Goal: Information Seeking & Learning: Obtain resource

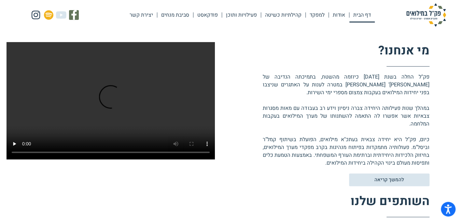
scroll to position [172, 0]
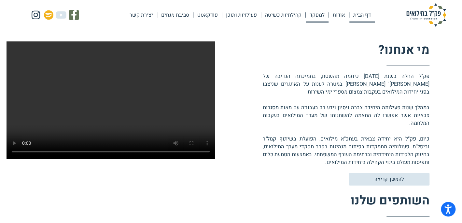
click at [309, 18] on link "למפקד" at bounding box center [317, 14] width 23 height 15
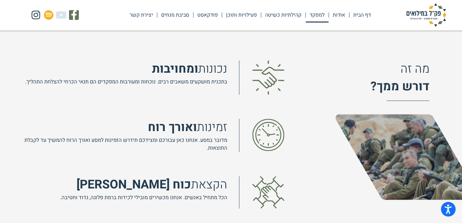
scroll to position [446, 0]
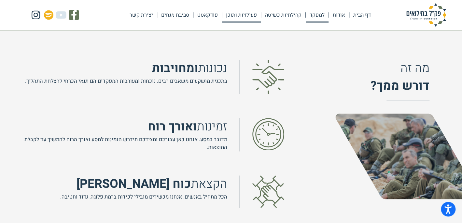
click at [224, 13] on link "פעילויות ותוכן" at bounding box center [241, 14] width 39 height 15
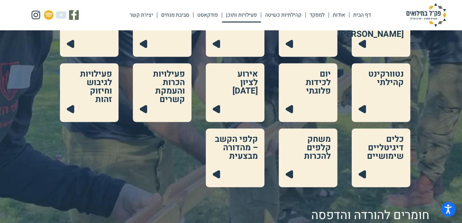
scroll to position [189, 0]
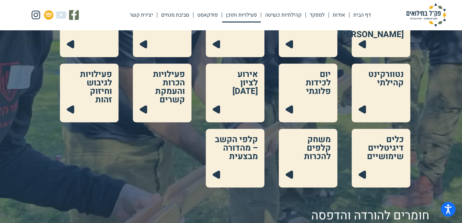
click at [106, 81] on link at bounding box center [89, 93] width 59 height 59
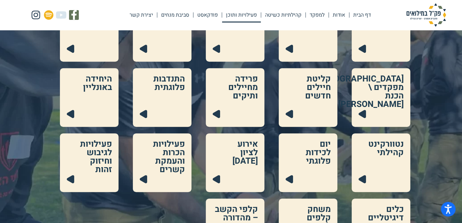
scroll to position [120, 0]
click at [320, 152] on link at bounding box center [308, 162] width 59 height 59
click at [176, 144] on link at bounding box center [162, 162] width 59 height 59
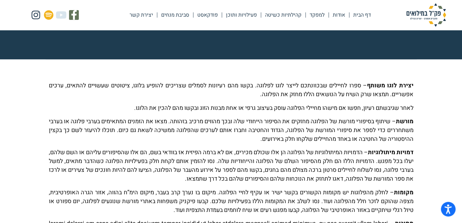
scroll to position [135, 0]
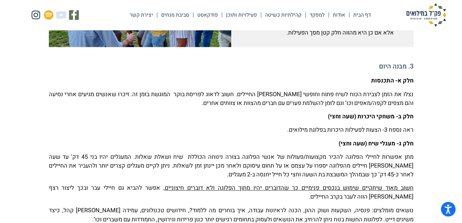
scroll to position [460, 0]
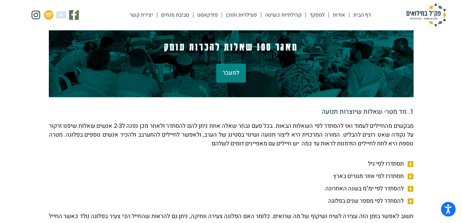
scroll to position [144, 0]
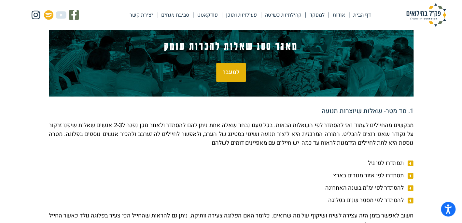
click at [237, 70] on span "למעבר" at bounding box center [231, 72] width 17 height 6
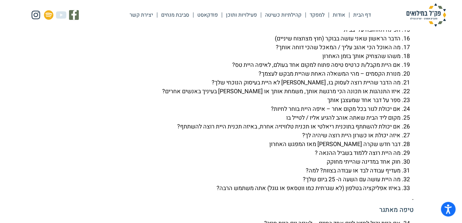
scroll to position [1649, 0]
click at [281, 87] on li "מה הדבר שהיית רוצה לעסוק בו, אילו לא היית בעיסוק הנוכחי שלך?" at bounding box center [225, 82] width 352 height 9
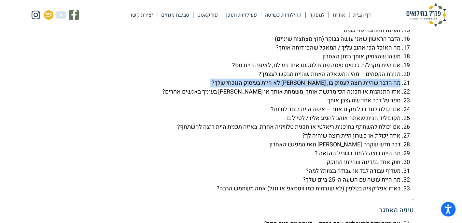
click at [281, 87] on li "מה הדבר שהיית רוצה לעסוק בו, אילו לא היית בעיסוק הנוכחי שלך?" at bounding box center [225, 82] width 352 height 9
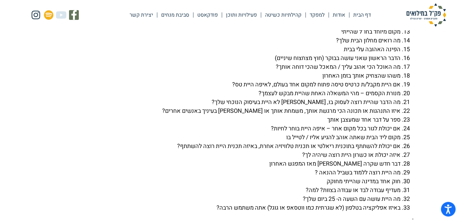
scroll to position [1666, 0]
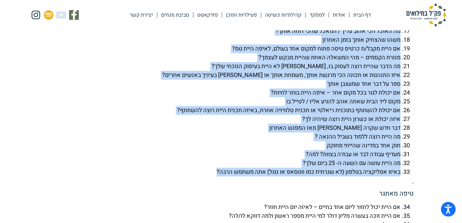
drag, startPoint x: 203, startPoint y: 189, endPoint x: 402, endPoint y: 39, distance: 248.6
click at [402, 39] on ol "איפה היית לפני 24 שעות? ספר/י על צלקת שיש לך שיר אחד שאתה מתחבר אליו מקום בארץ …" at bounding box center [231, 31] width 365 height 290
click at [372, 71] on li "מה הדבר שהיית רוצה לעסוק בו, אילו לא היית בעיסוק הנוכחי שלך?" at bounding box center [225, 66] width 352 height 9
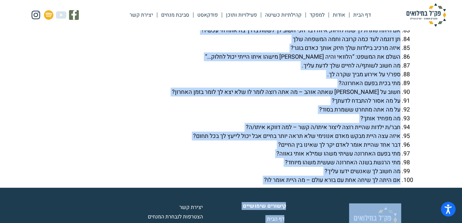
scroll to position [2394, 0]
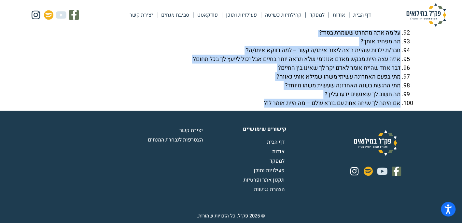
drag, startPoint x: 400, startPoint y: 61, endPoint x: 259, endPoint y: 101, distance: 147.0
copy div "איפה היית לפני 24 שעות? ספר/י על צלקת שיש לך שיר אחד שאתה מתחבר אליו מקום בארץ …"
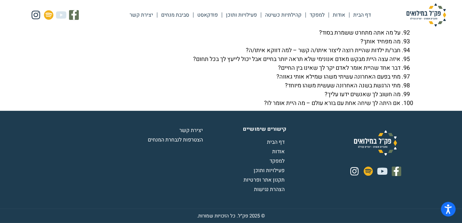
click at [37, 120] on footer "Facebook-f Youtube Spotify Instagram קישורים שימושיים דף הבית אודות למפקד פעילו…" at bounding box center [231, 160] width 462 height 98
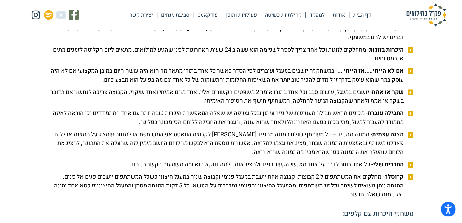
scroll to position [721, 0]
drag, startPoint x: 181, startPoint y: 109, endPoint x: 405, endPoint y: 102, distance: 224.5
click at [405, 102] on li "שקר או אמת - יושבים במעגל, עושים סבב וכל אחד בתורו אומר 2 משפטים הקשורים אליו, …" at bounding box center [231, 98] width 365 height 20
copy li "שקר או אמת - יושבים במעגל, עושים סבב וכל אחד בתורו אומר 2 משפטים הקשורים אליו, …"
